Goal: Transaction & Acquisition: Purchase product/service

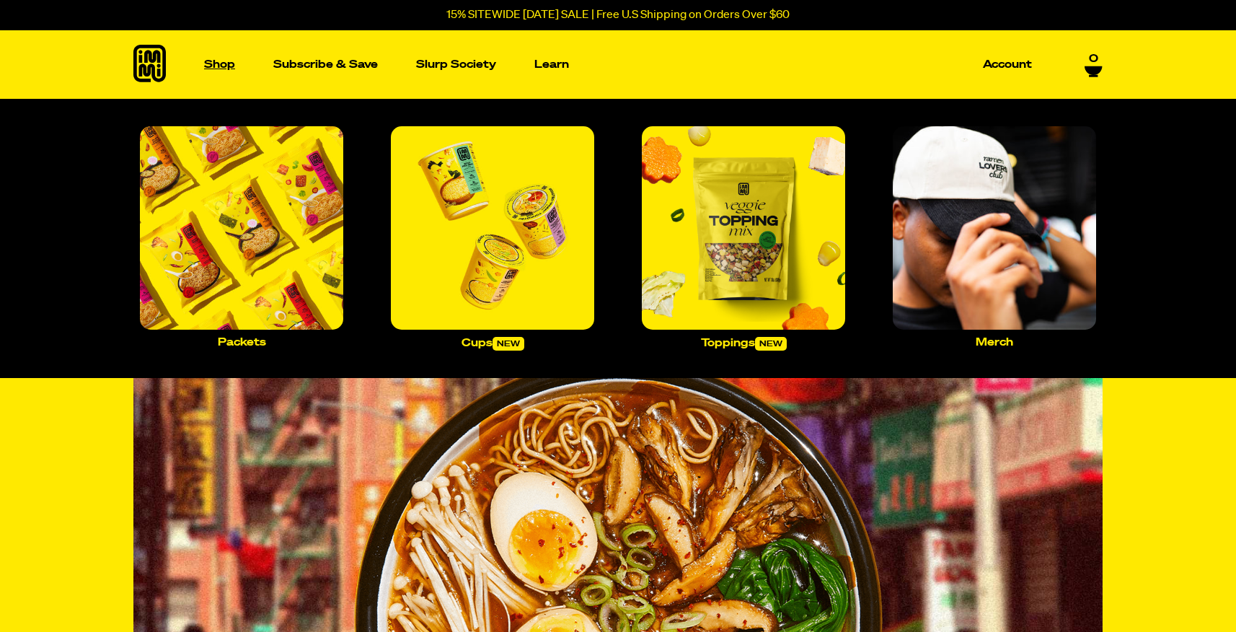
click at [225, 65] on p "Shop" at bounding box center [219, 64] width 31 height 11
click at [273, 267] on img "Main navigation" at bounding box center [241, 227] width 203 height 203
